Goal: Information Seeking & Learning: Learn about a topic

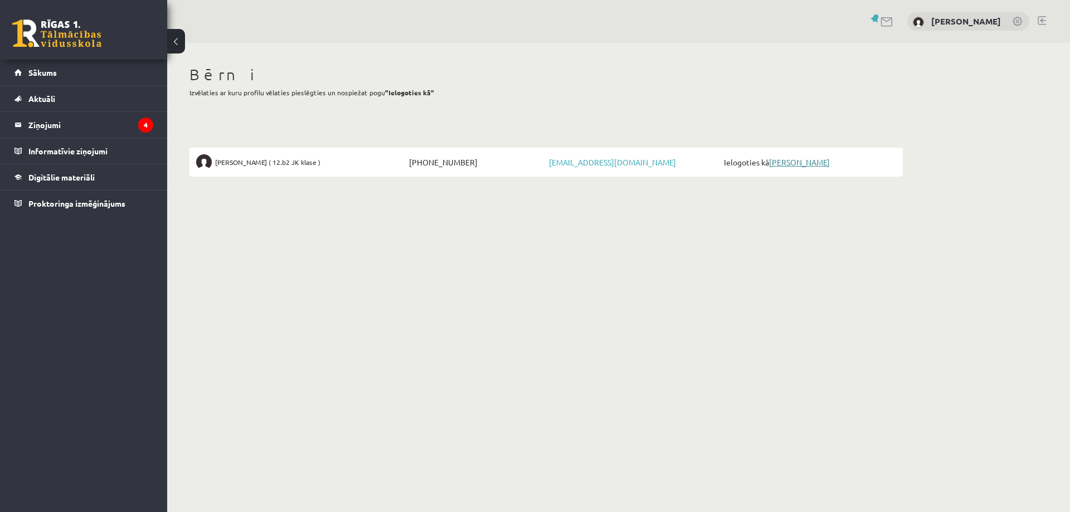
click at [808, 164] on link "[PERSON_NAME]" at bounding box center [799, 162] width 61 height 10
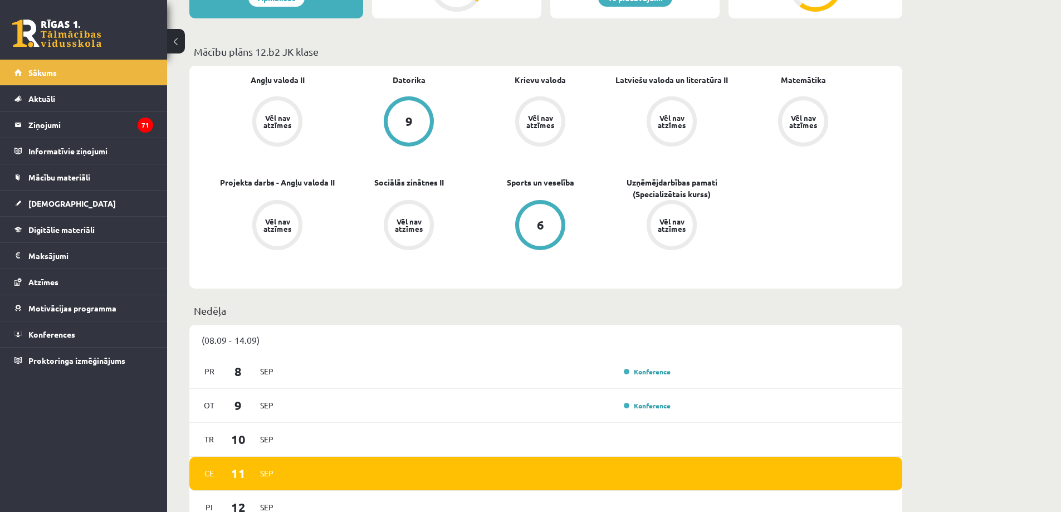
scroll to position [334, 0]
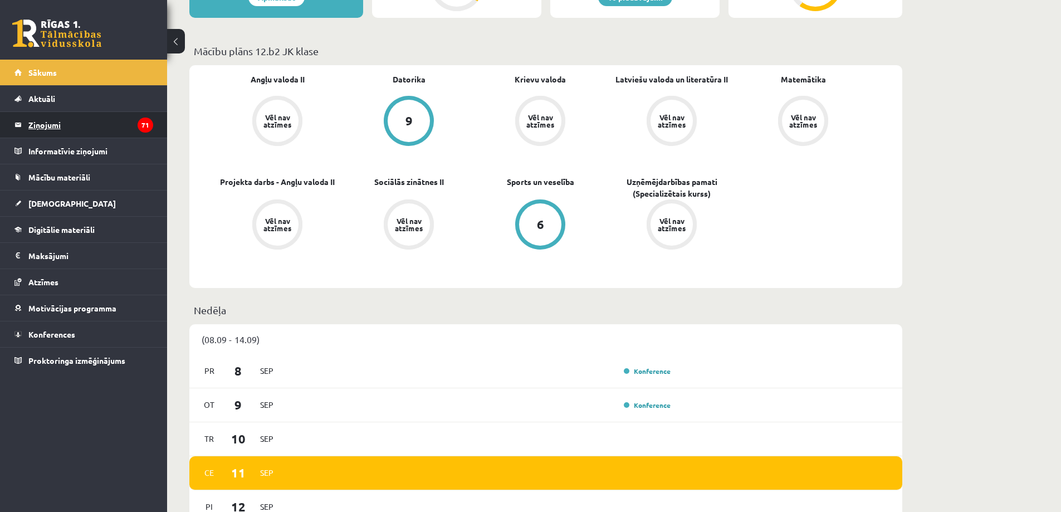
click at [144, 124] on icon "71" at bounding box center [146, 125] width 16 height 15
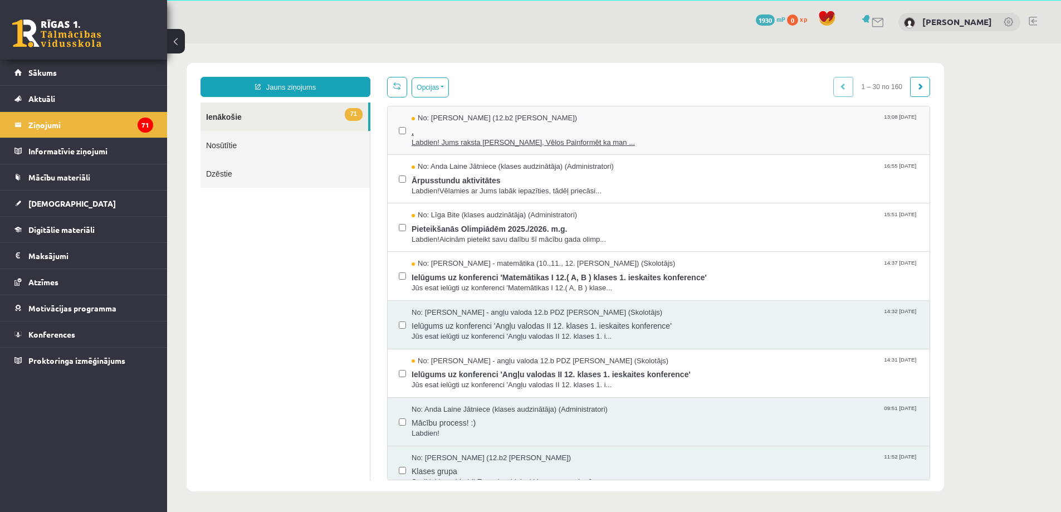
click at [540, 141] on span "Labdien! Jums raksta Leons Laikovskis, Vēlos Painformēt ka man ..." at bounding box center [665, 143] width 507 height 11
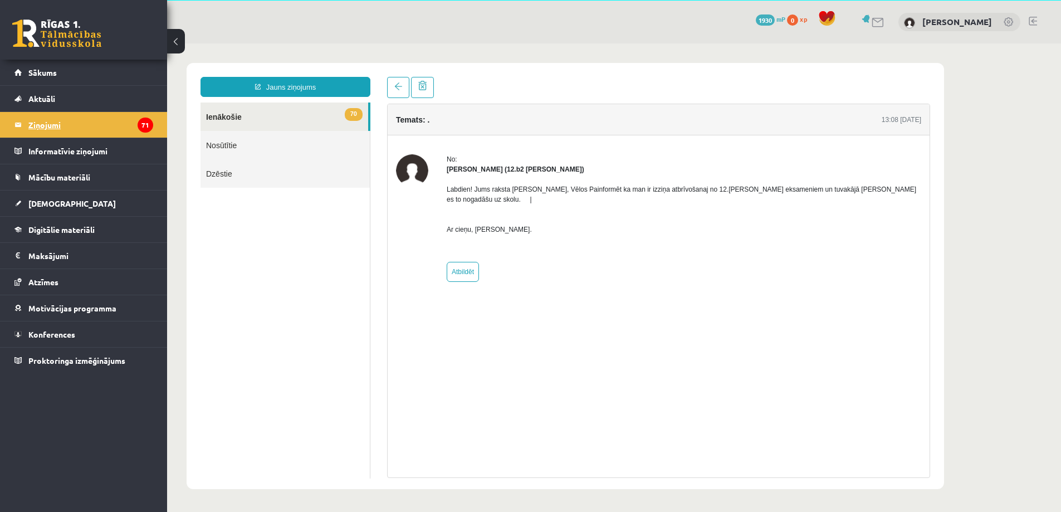
click at [50, 125] on legend "Ziņojumi 71" at bounding box center [90, 125] width 125 height 26
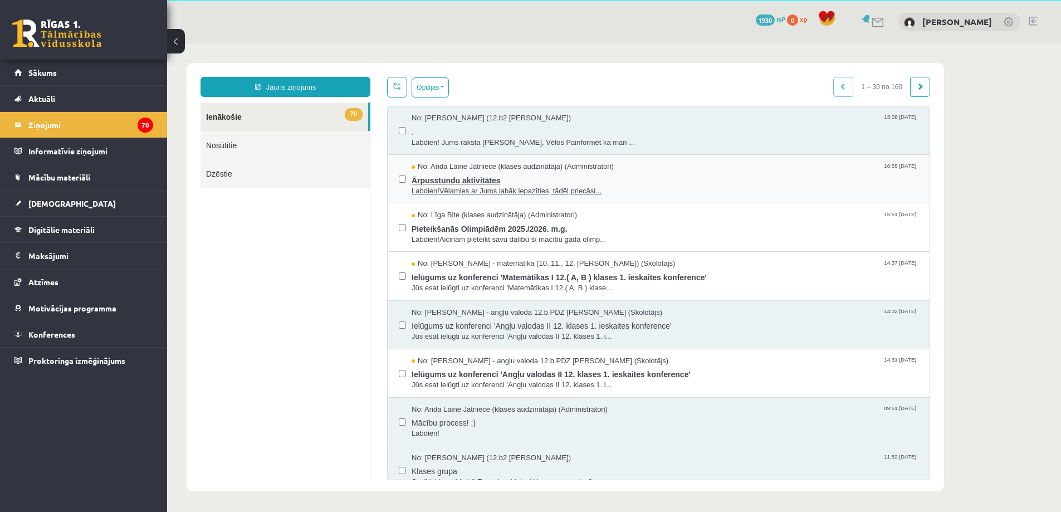
click at [484, 180] on span "Ārpusstundu aktivitātes" at bounding box center [665, 179] width 507 height 14
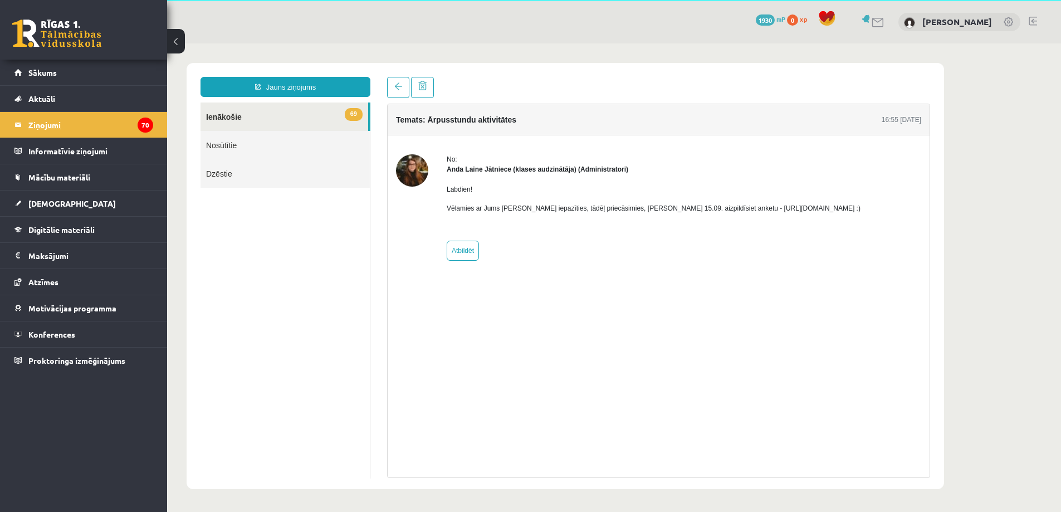
click at [39, 124] on legend "Ziņojumi 70" at bounding box center [90, 125] width 125 height 26
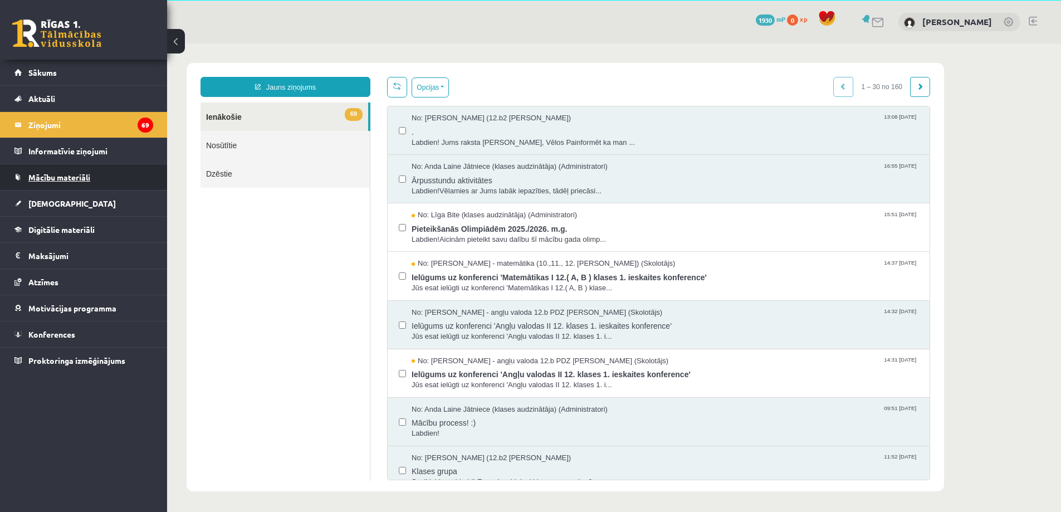
click at [47, 172] on link "Mācību materiāli" at bounding box center [83, 177] width 139 height 26
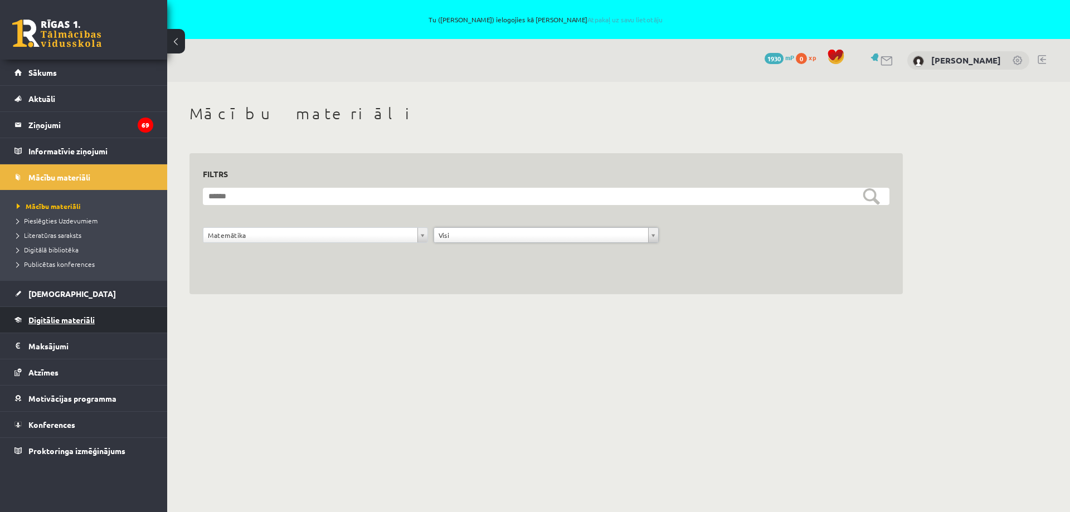
click at [50, 318] on span "Digitālie materiāli" at bounding box center [61, 320] width 66 height 10
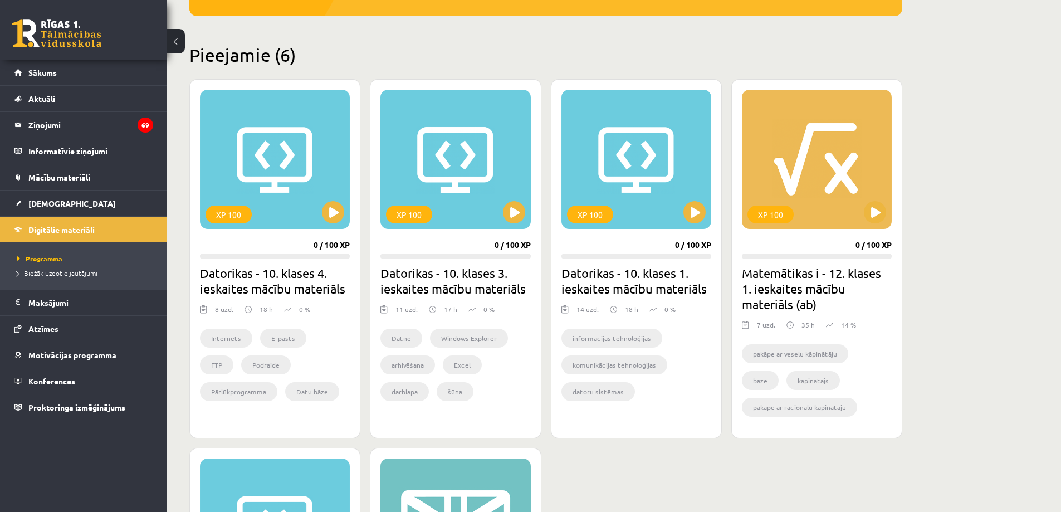
scroll to position [279, 0]
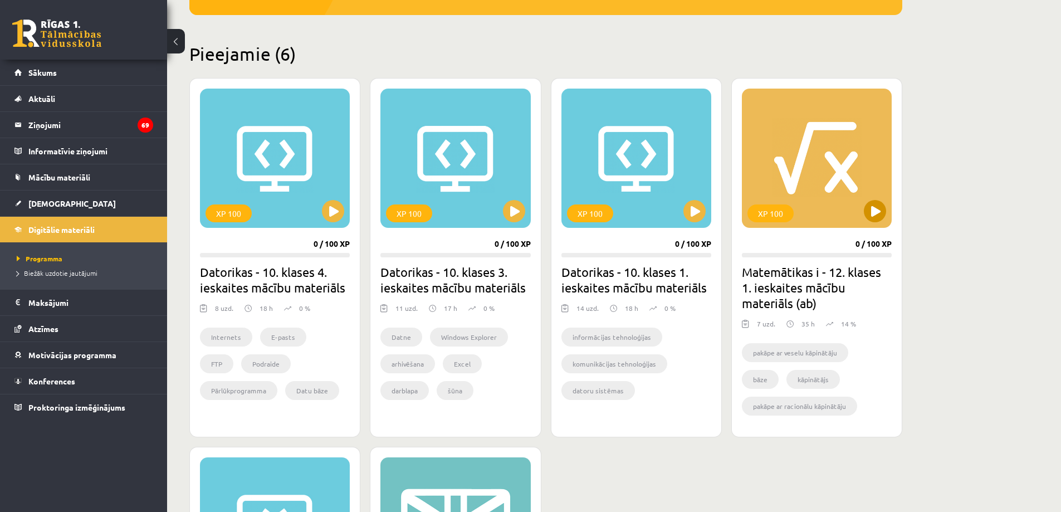
click at [800, 181] on div "XP 100" at bounding box center [817, 158] width 150 height 139
click at [841, 177] on div "XP 100" at bounding box center [817, 158] width 150 height 139
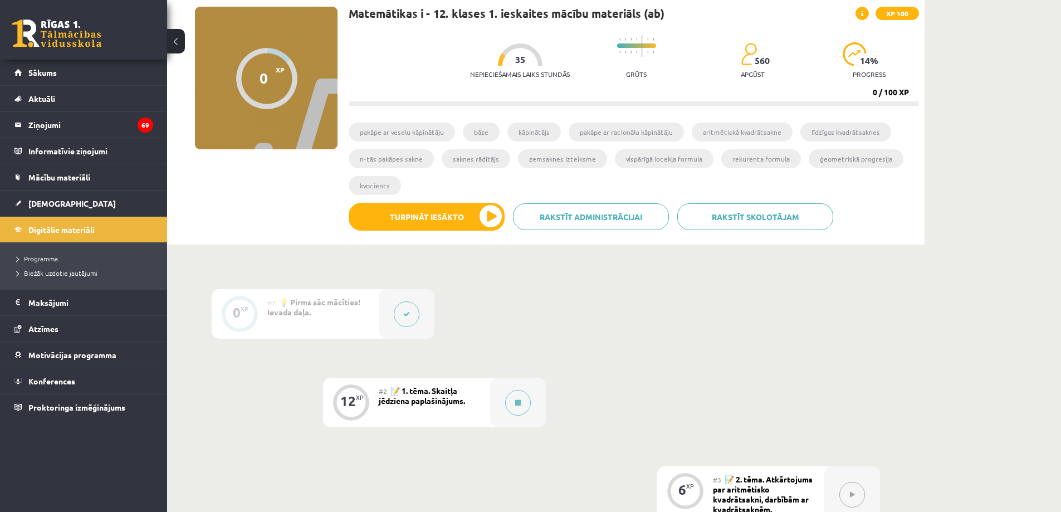
scroll to position [279, 0]
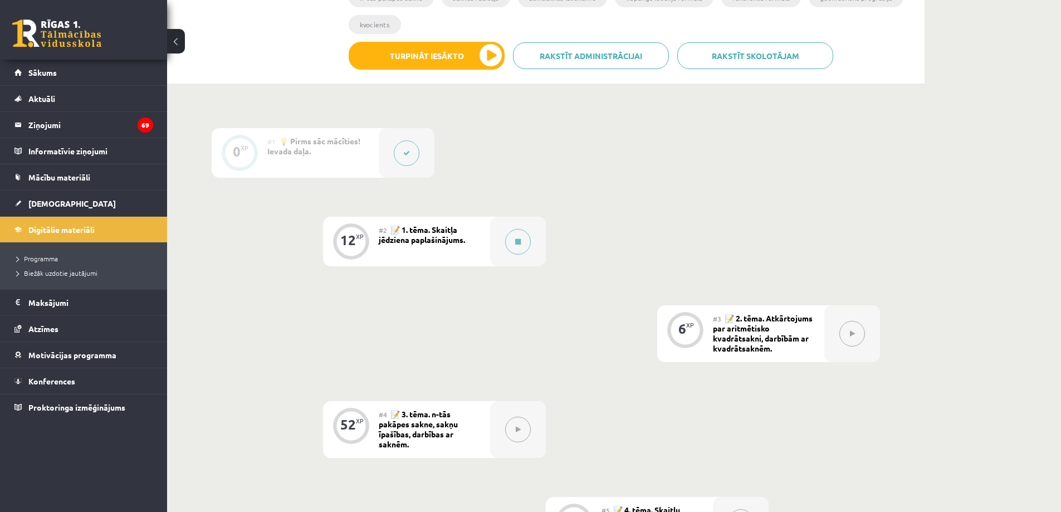
click at [791, 331] on div "#3 📝 2. tēma. Atkārtojums par aritmētisko kvadrātsakni, darbībām ar kvadrātsakn…" at bounding box center [768, 333] width 111 height 57
click at [855, 334] on button at bounding box center [852, 334] width 26 height 26
click at [775, 329] on div "#3 📝 2. tēma. Atkārtojums par aritmētisko kvadrātsakni, darbībām ar kvadrātsakn…" at bounding box center [768, 333] width 111 height 57
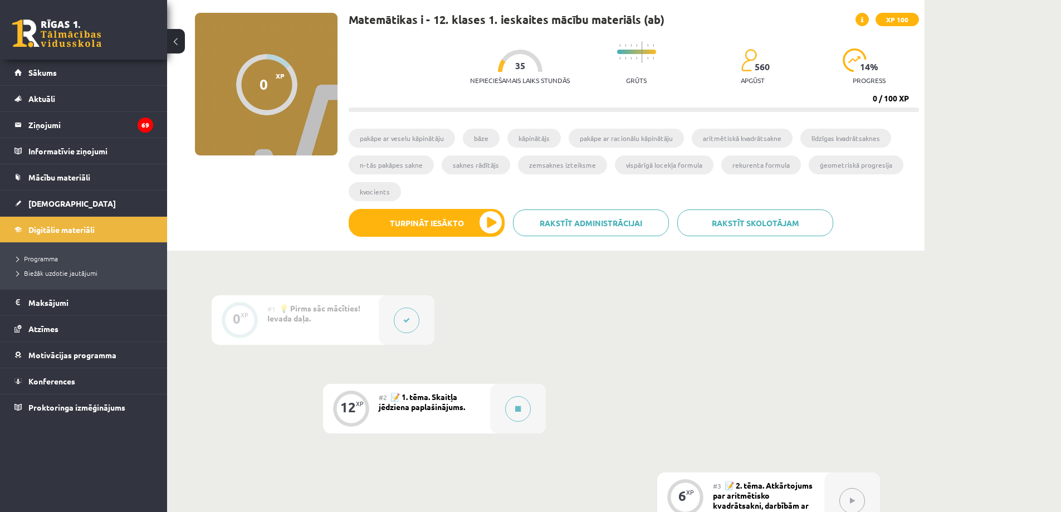
scroll to position [0, 0]
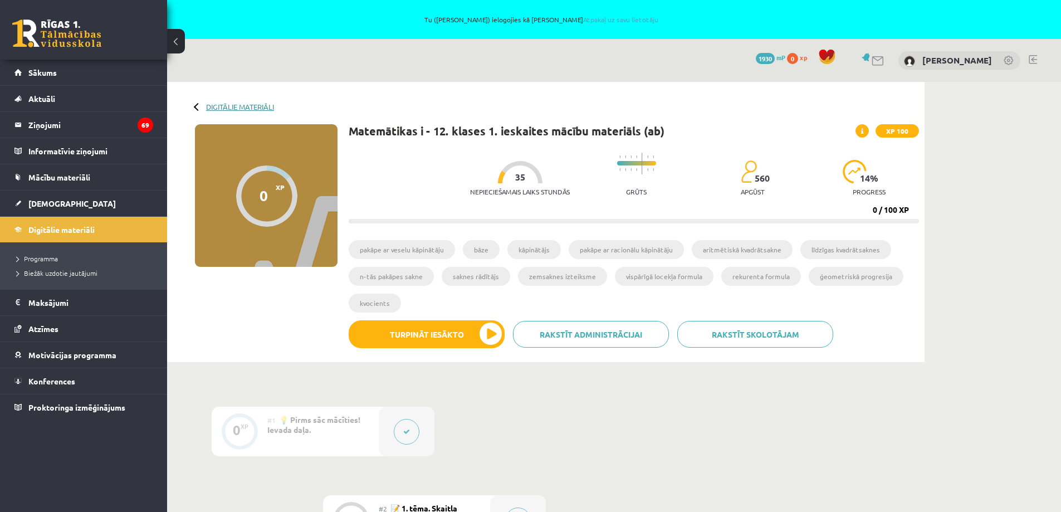
click at [241, 106] on link "Digitālie materiāli" at bounding box center [240, 106] width 68 height 8
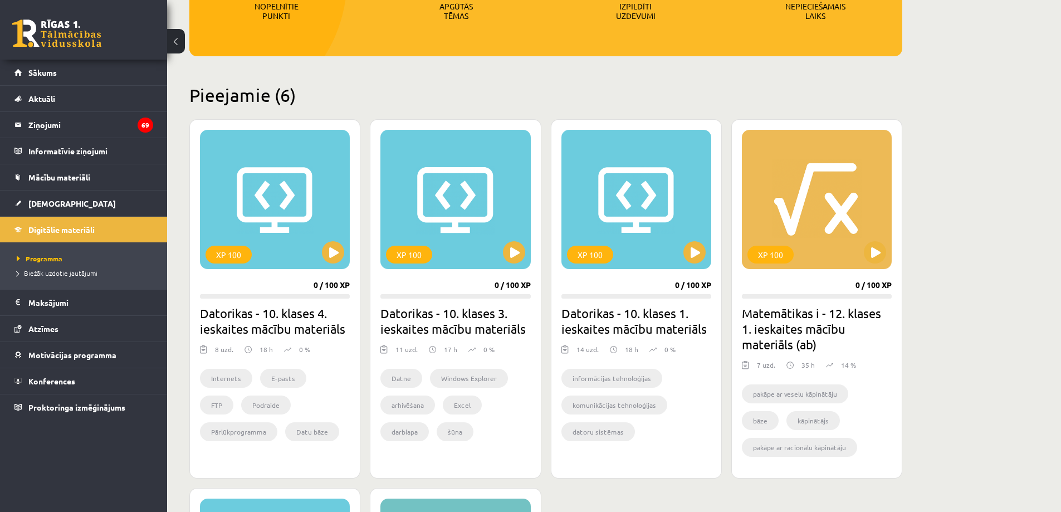
scroll to position [279, 0]
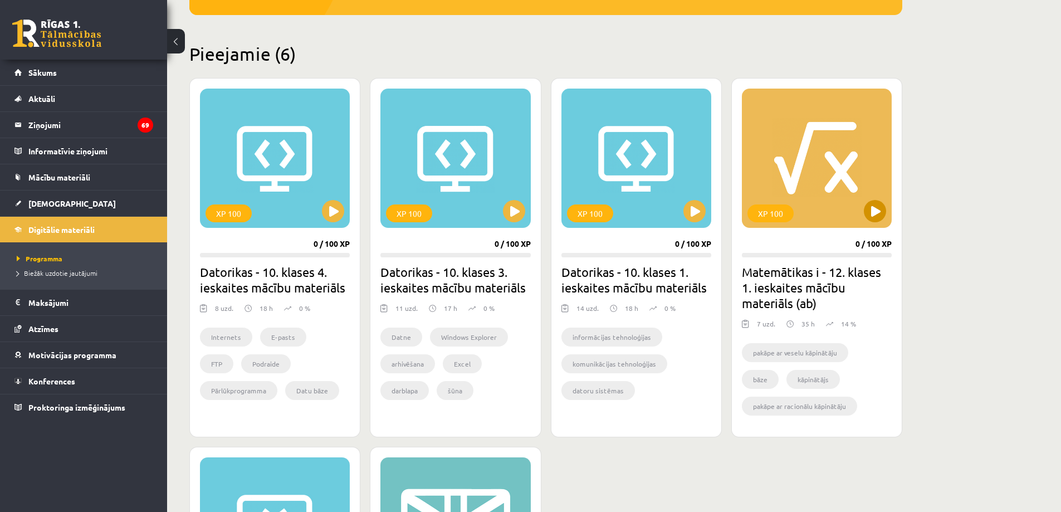
click at [821, 173] on div "XP 100" at bounding box center [817, 158] width 150 height 139
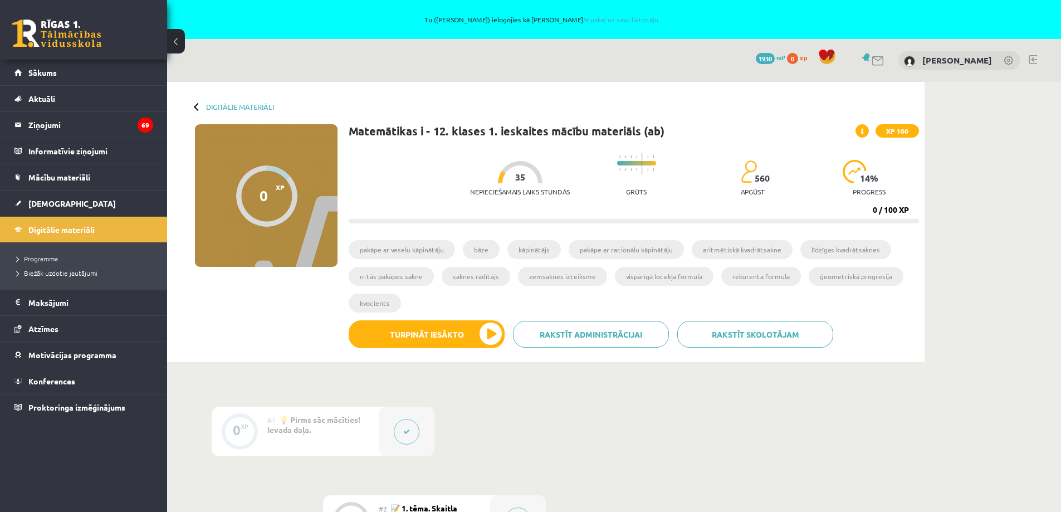
scroll to position [279, 0]
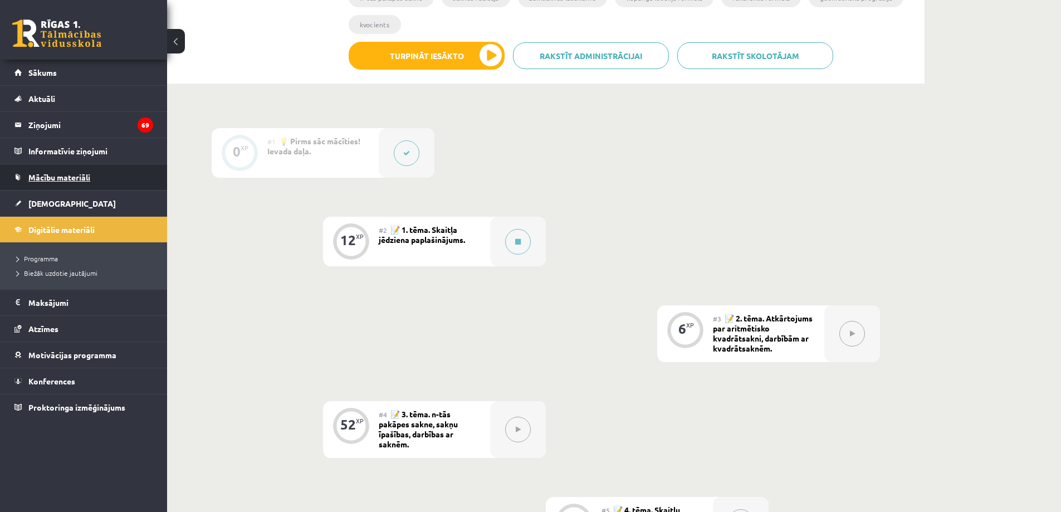
click at [51, 177] on span "Mācību materiāli" at bounding box center [59, 177] width 62 height 10
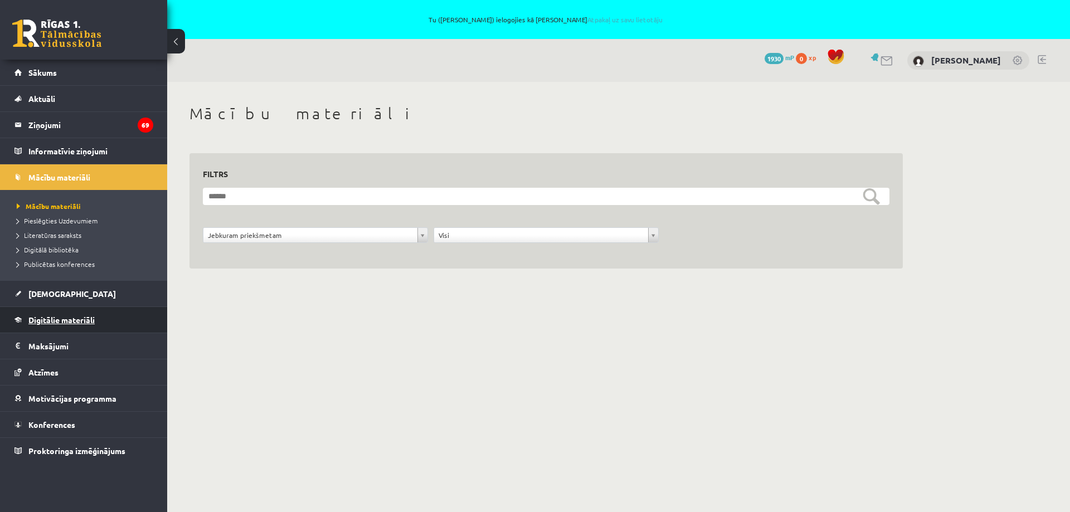
click at [61, 321] on span "Digitālie materiāli" at bounding box center [61, 320] width 66 height 10
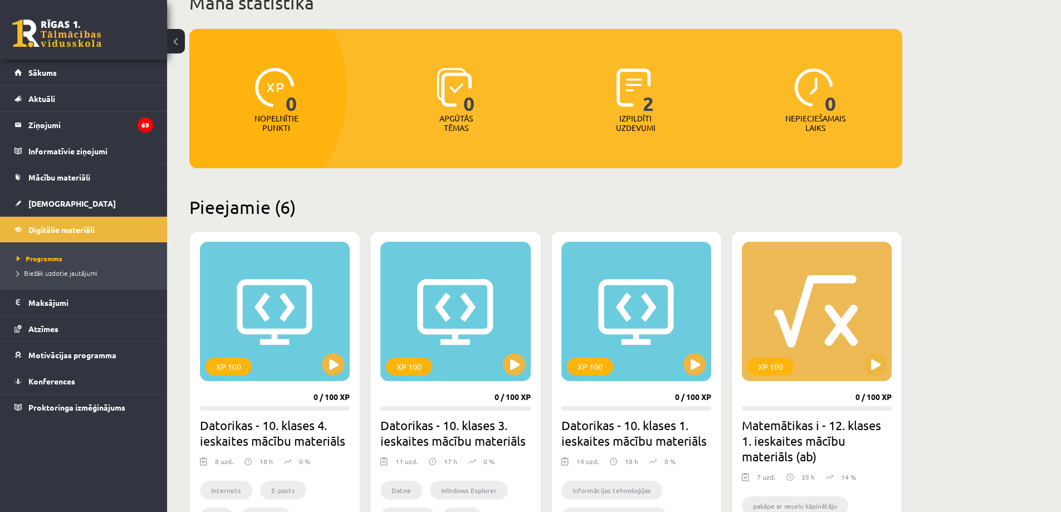
scroll to position [279, 0]
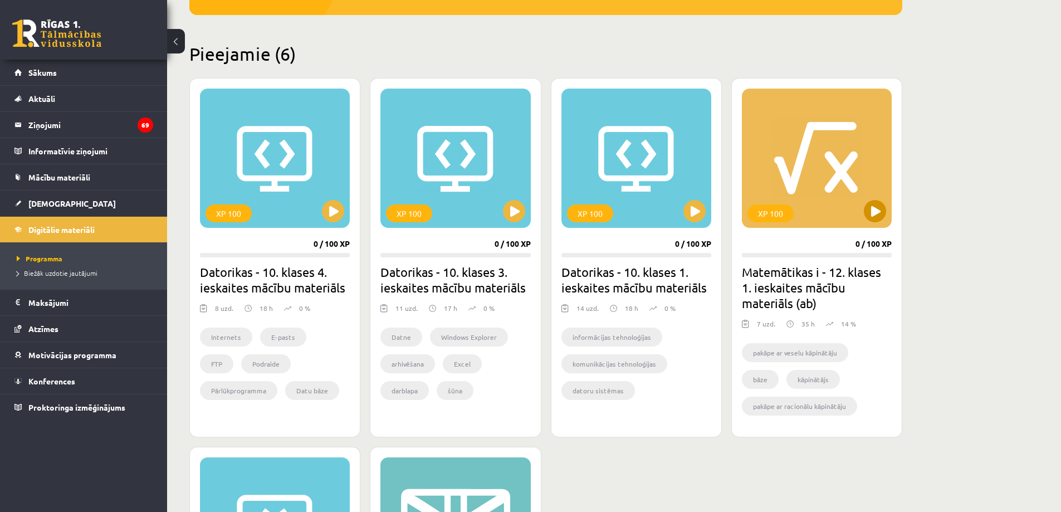
click at [793, 194] on div "XP 100" at bounding box center [817, 158] width 150 height 139
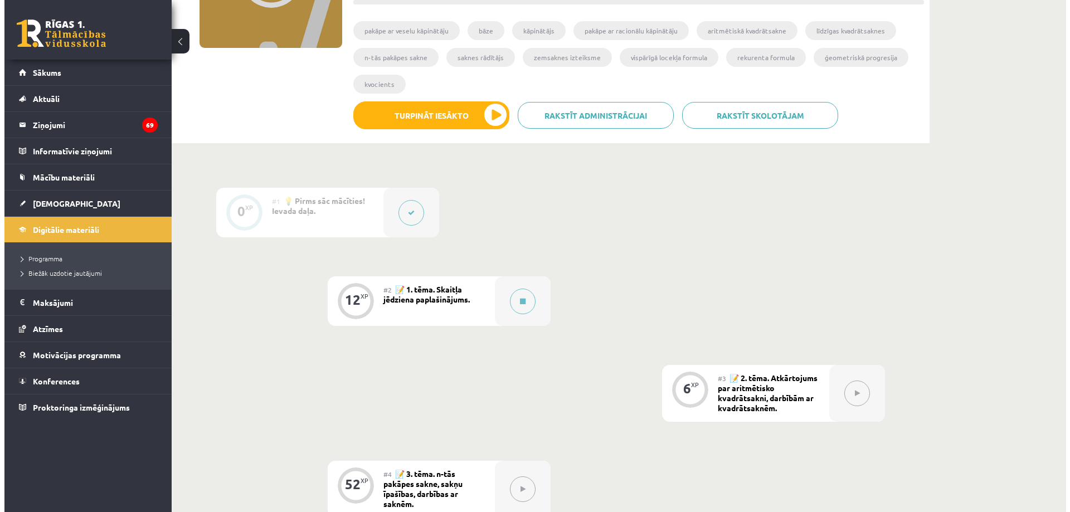
scroll to position [223, 0]
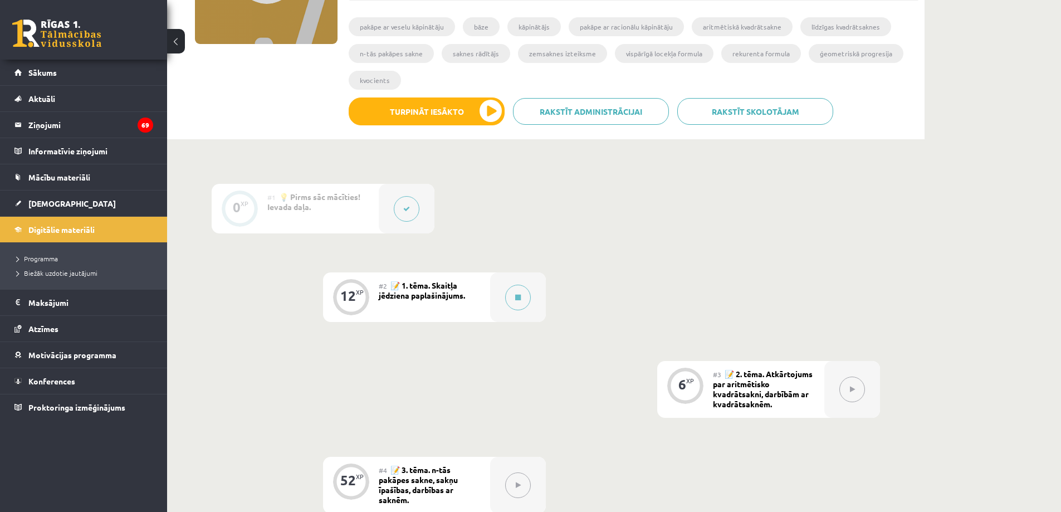
click at [410, 298] on span "📝 1. tēma. Skaitļa jēdziena paplašinājums." at bounding box center [422, 290] width 86 height 20
click at [516, 296] on icon at bounding box center [518, 297] width 6 height 7
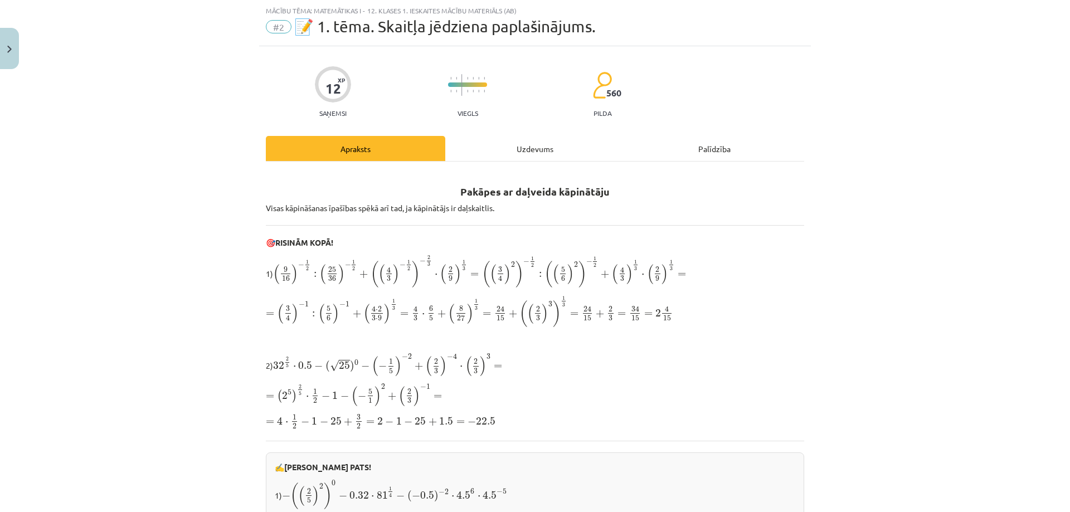
scroll to position [0, 0]
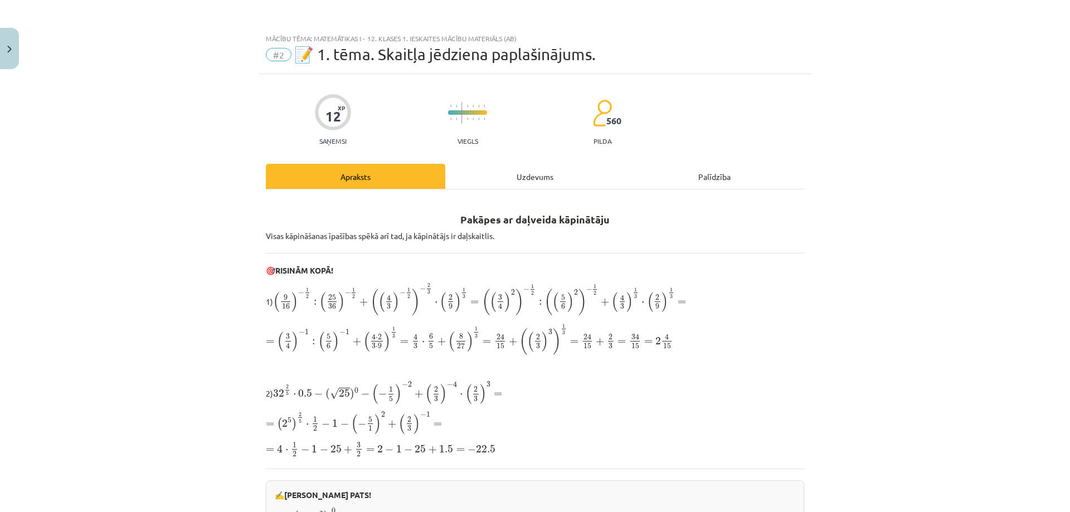
click at [701, 178] on div "Palīdzība" at bounding box center [713, 176] width 179 height 25
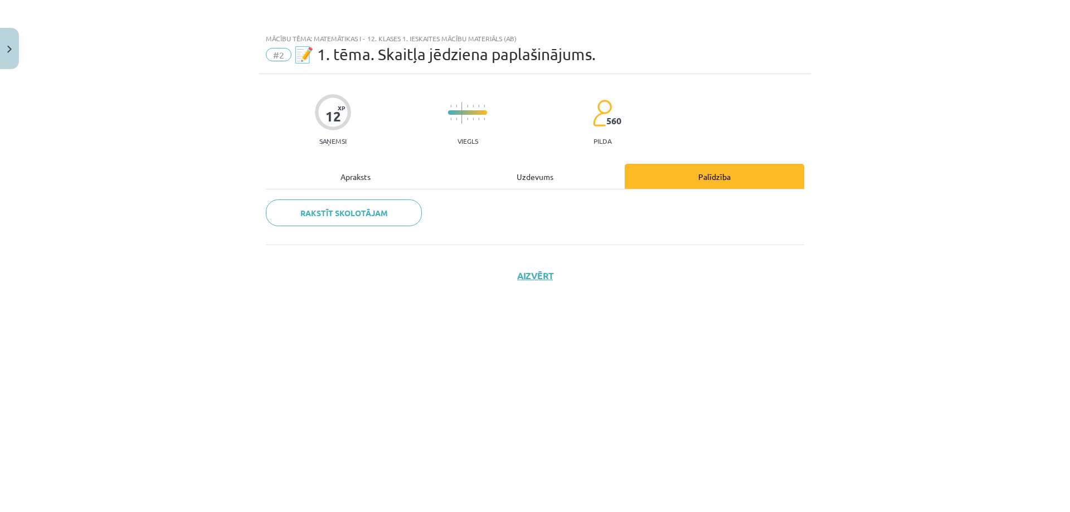
click at [530, 179] on div "Uzdevums" at bounding box center [534, 176] width 179 height 25
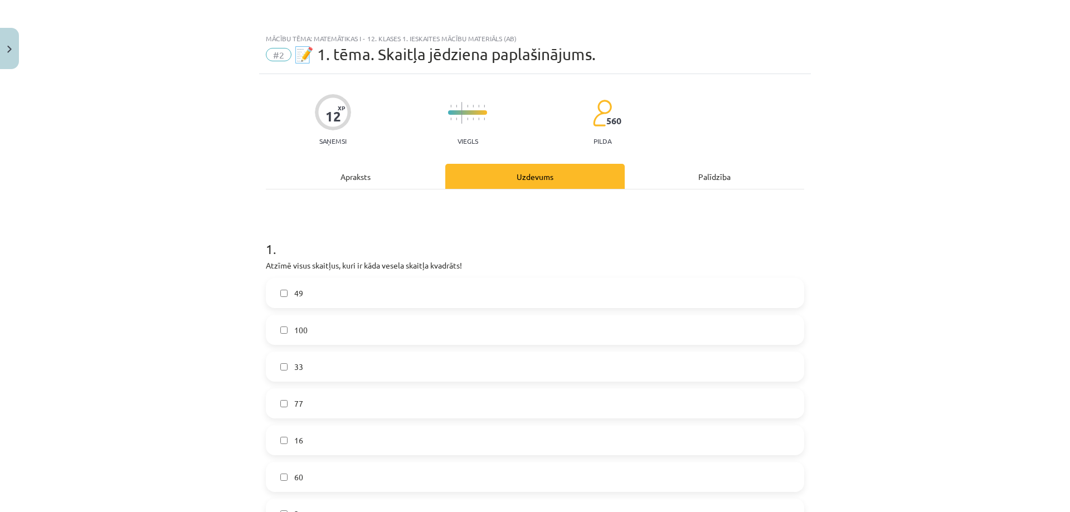
click at [363, 174] on div "Apraksts" at bounding box center [355, 176] width 179 height 25
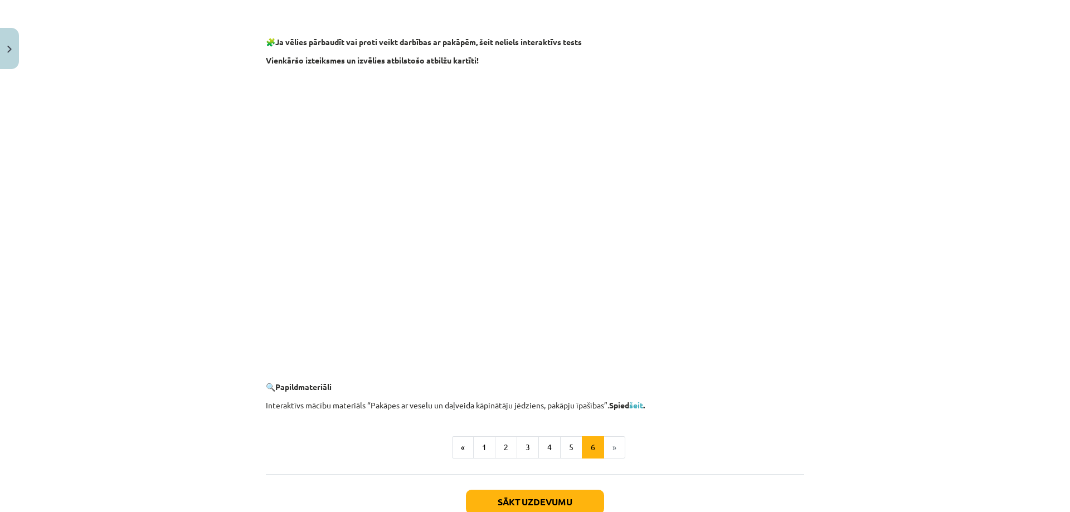
scroll to position [836, 0]
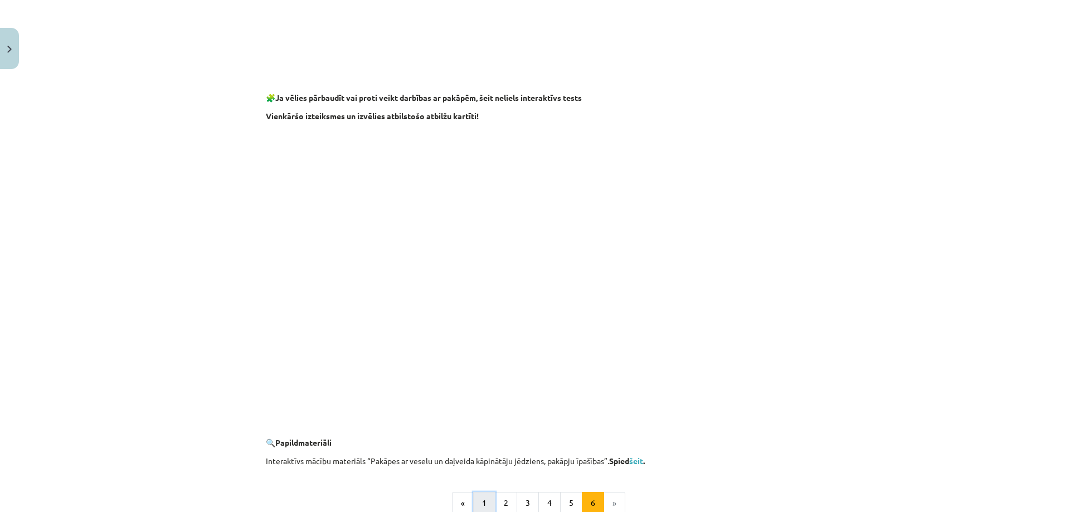
click at [475, 499] on button "1" at bounding box center [484, 503] width 22 height 22
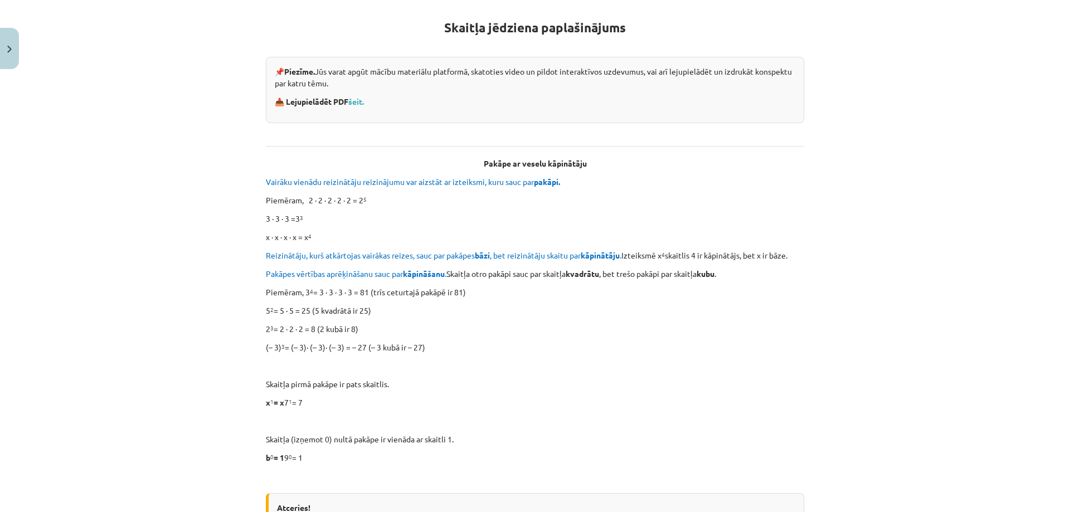
scroll to position [0, 0]
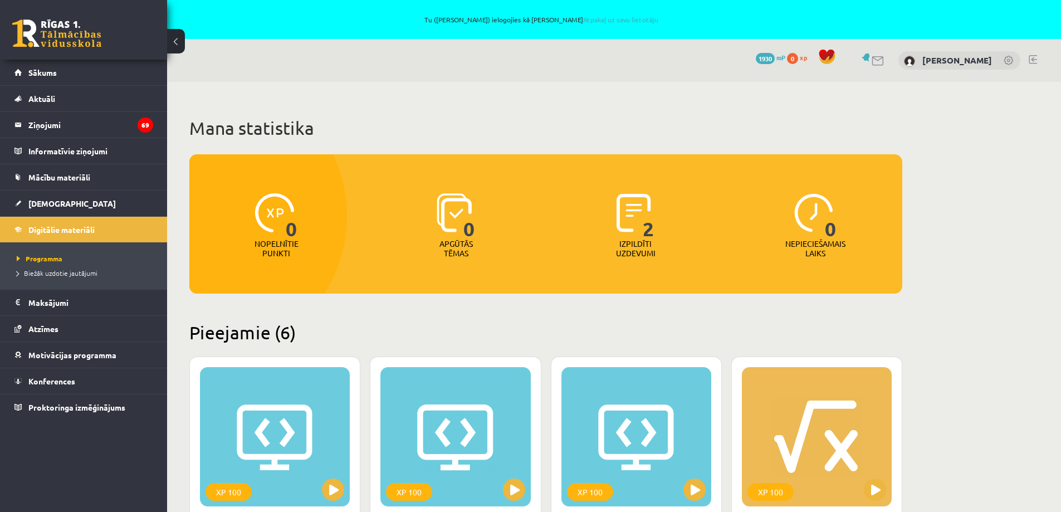
scroll to position [279, 0]
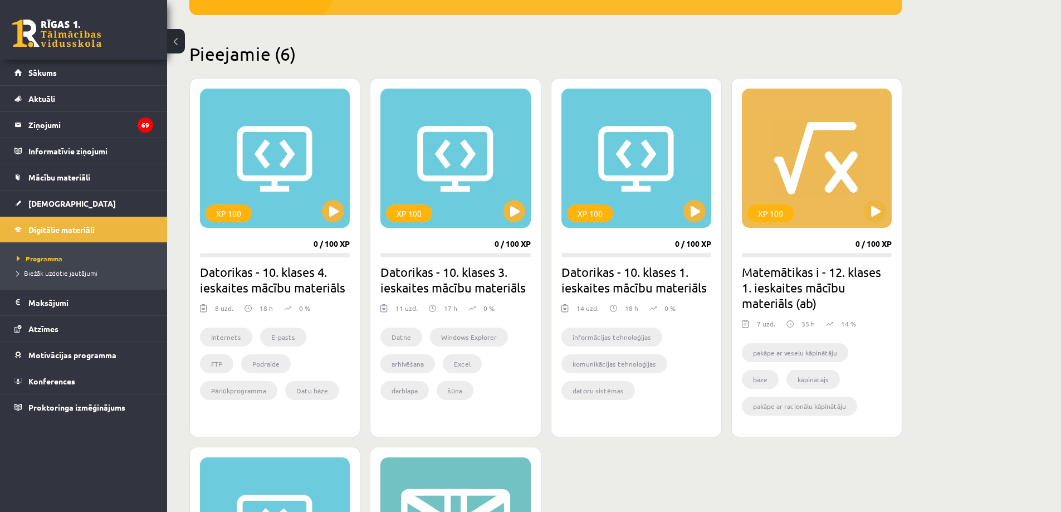
click at [838, 288] on h2 "Matemātikas i - 12. klases 1. ieskaites mācību materiāls (ab)" at bounding box center [817, 287] width 150 height 47
click at [807, 182] on div "XP 100" at bounding box center [817, 158] width 150 height 139
click at [812, 167] on div "XP 100" at bounding box center [817, 158] width 150 height 139
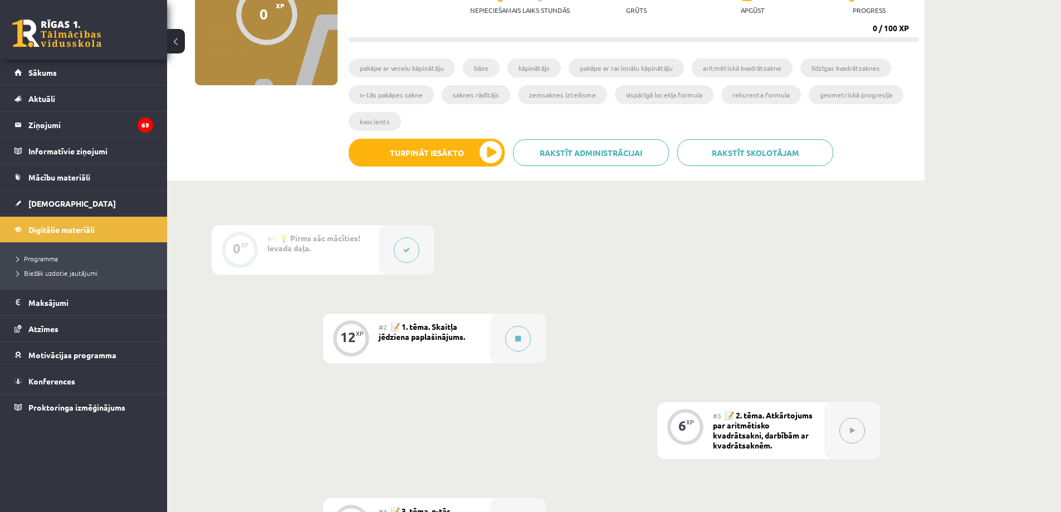
scroll to position [223, 0]
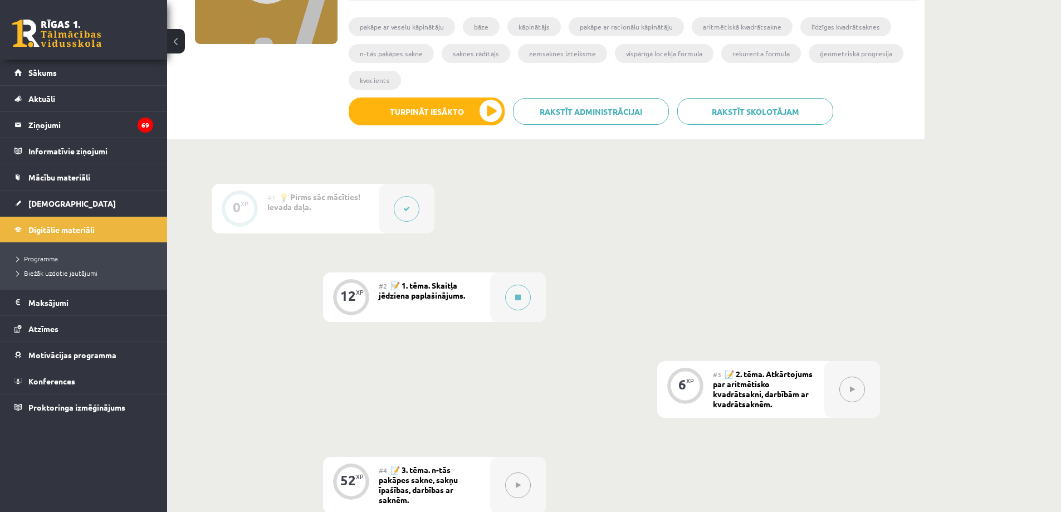
click at [695, 386] on div "6 XP" at bounding box center [684, 384] width 33 height 33
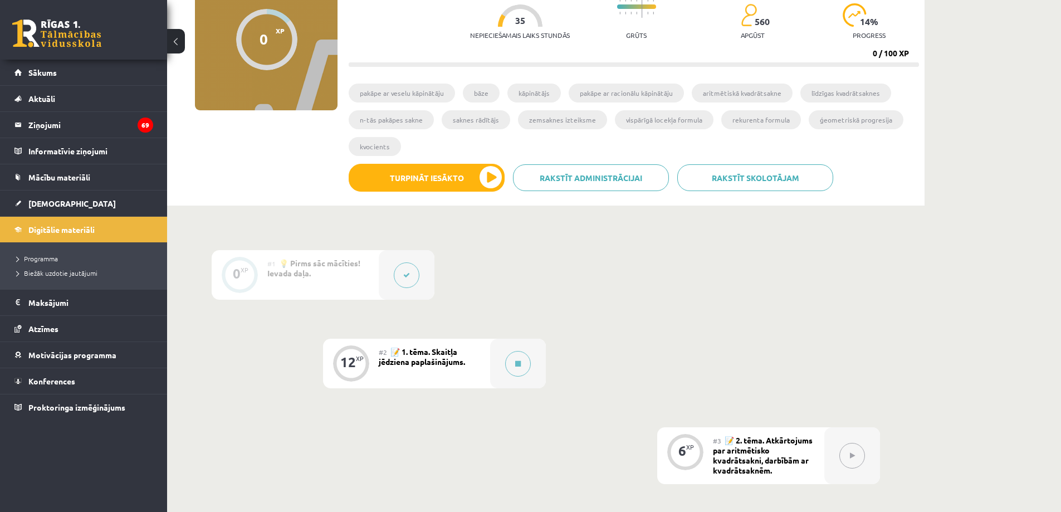
scroll to position [72, 0]
